Goal: Task Accomplishment & Management: Manage account settings

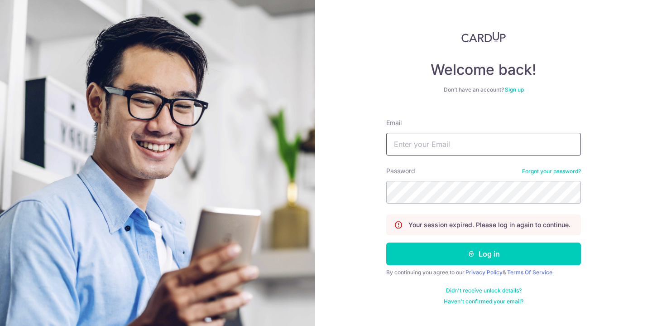
click at [425, 146] on input "Email" at bounding box center [483, 144] width 195 height 23
type input "[EMAIL_ADDRESS][DOMAIN_NAME]"
click at [386, 242] on button "Log in" at bounding box center [483, 253] width 195 height 23
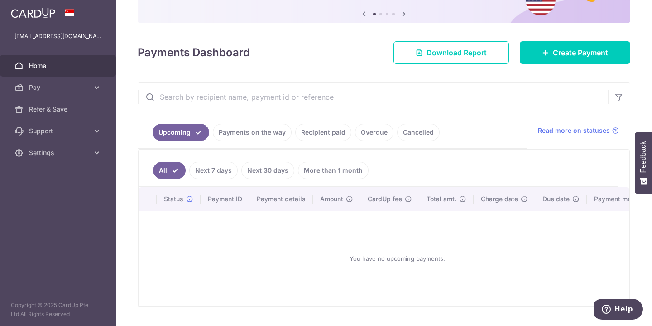
scroll to position [117, 0]
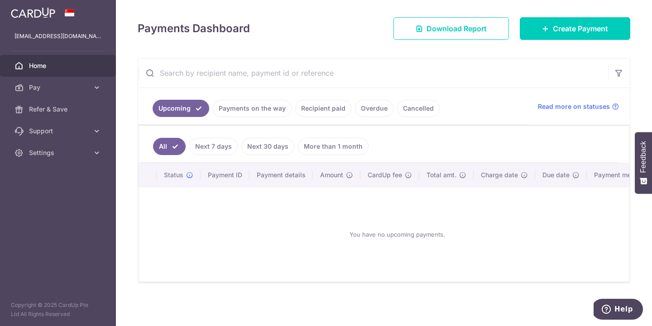
click at [265, 109] on link "Payments on the way" at bounding box center [252, 108] width 79 height 17
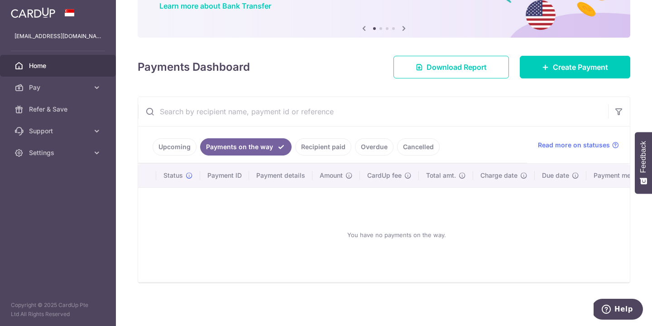
click at [324, 145] on link "Recipient paid" at bounding box center [323, 146] width 56 height 17
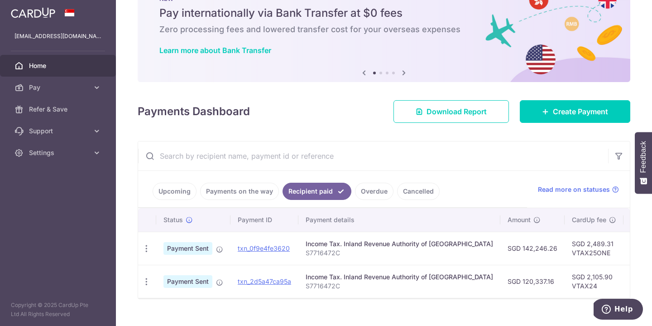
scroll to position [50, 0]
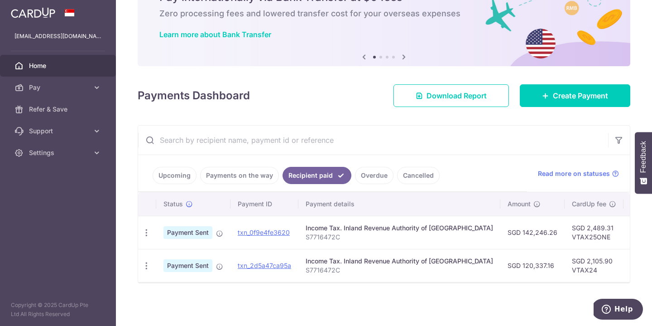
click at [373, 175] on link "Overdue" at bounding box center [374, 175] width 39 height 17
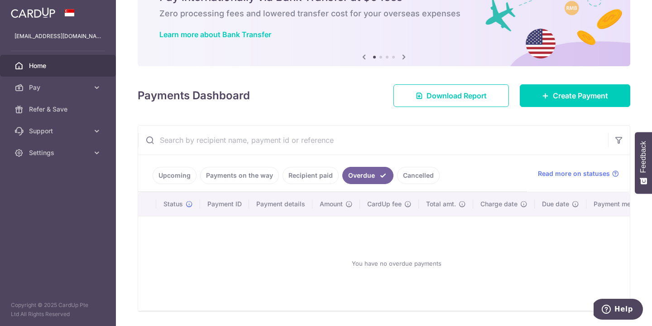
click at [410, 176] on link "Cancelled" at bounding box center [418, 175] width 43 height 17
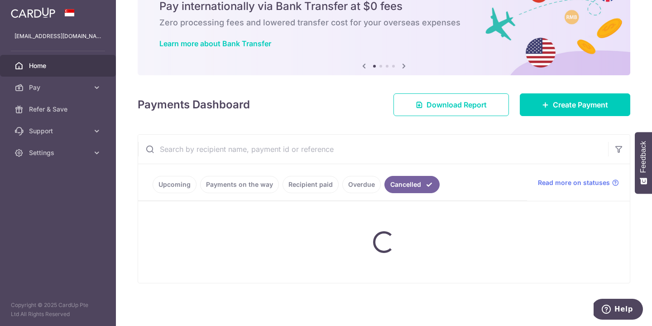
scroll to position [17, 0]
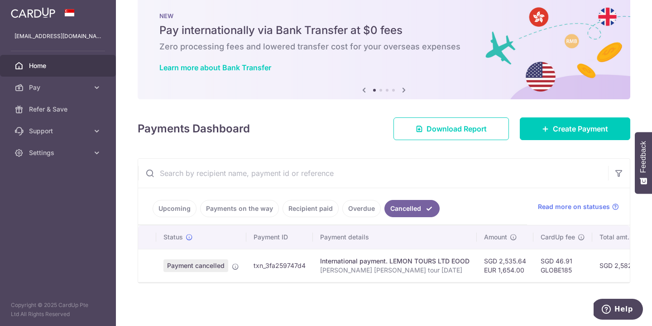
click at [171, 206] on link "Upcoming" at bounding box center [175, 208] width 44 height 17
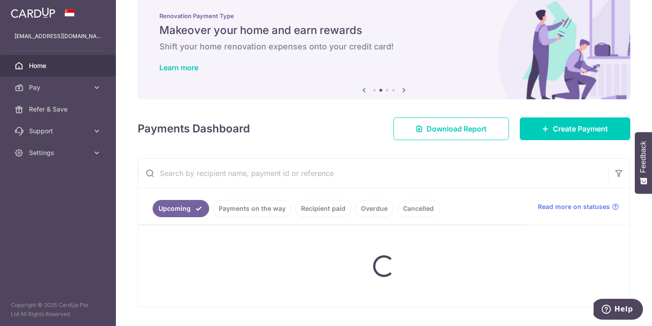
scroll to position [41, 0]
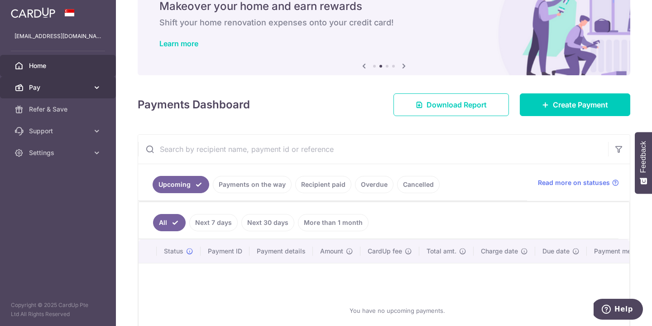
click at [96, 86] on icon at bounding box center [96, 87] width 9 height 9
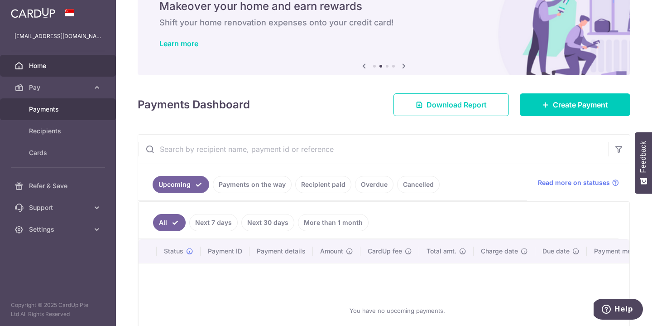
click at [58, 109] on span "Payments" at bounding box center [59, 109] width 60 height 9
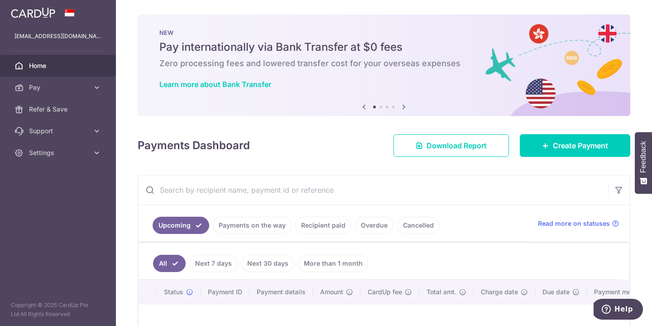
click at [58, 68] on span "Home" at bounding box center [59, 65] width 60 height 9
